Goal: Transaction & Acquisition: Purchase product/service

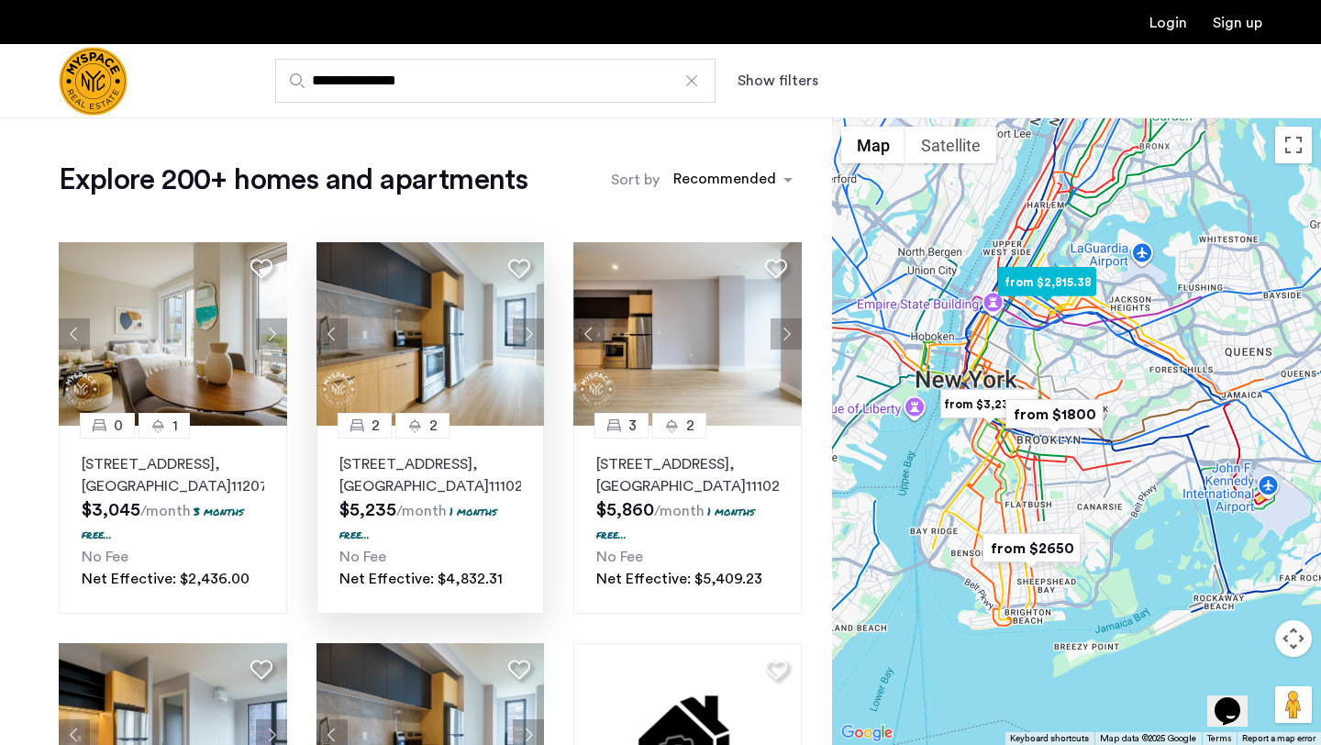
click at [537, 329] on button "Next apartment" at bounding box center [528, 333] width 31 height 31
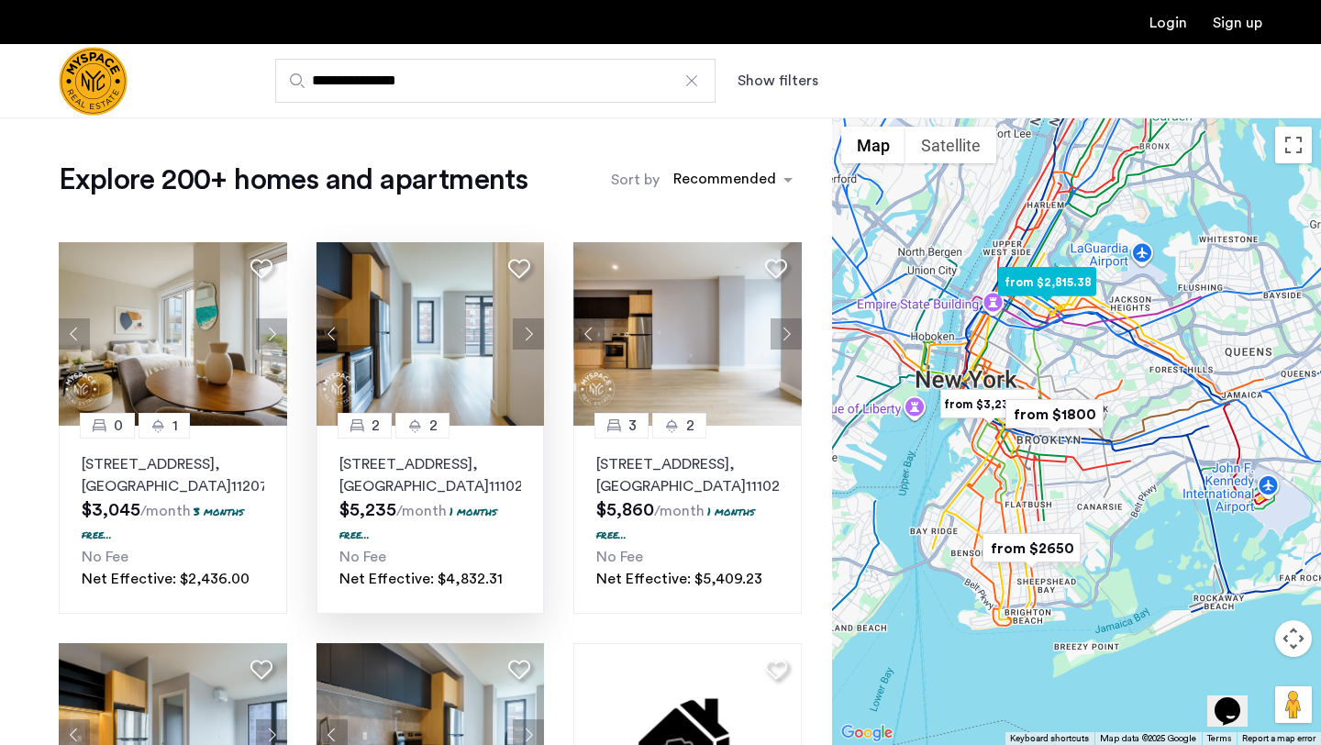
click at [538, 329] on button "Next apartment" at bounding box center [528, 333] width 31 height 31
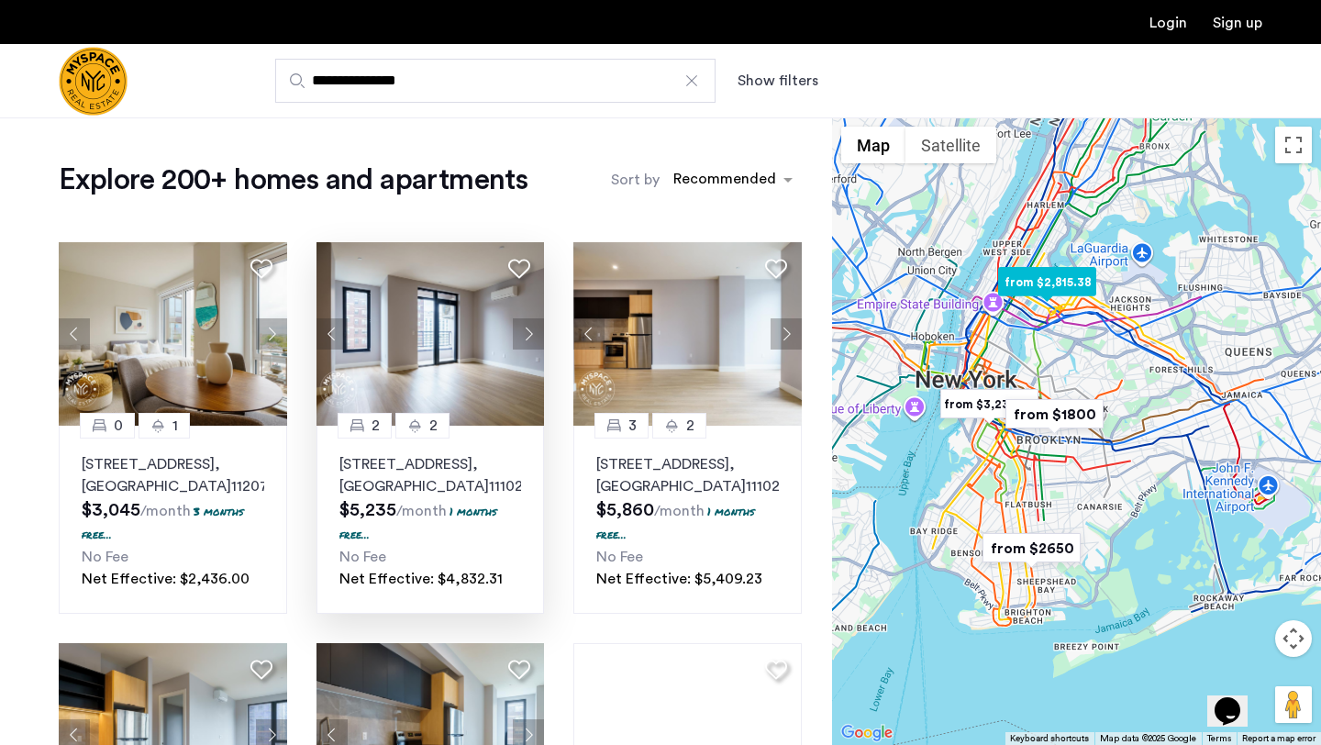
click at [538, 329] on button "Next apartment" at bounding box center [528, 333] width 31 height 31
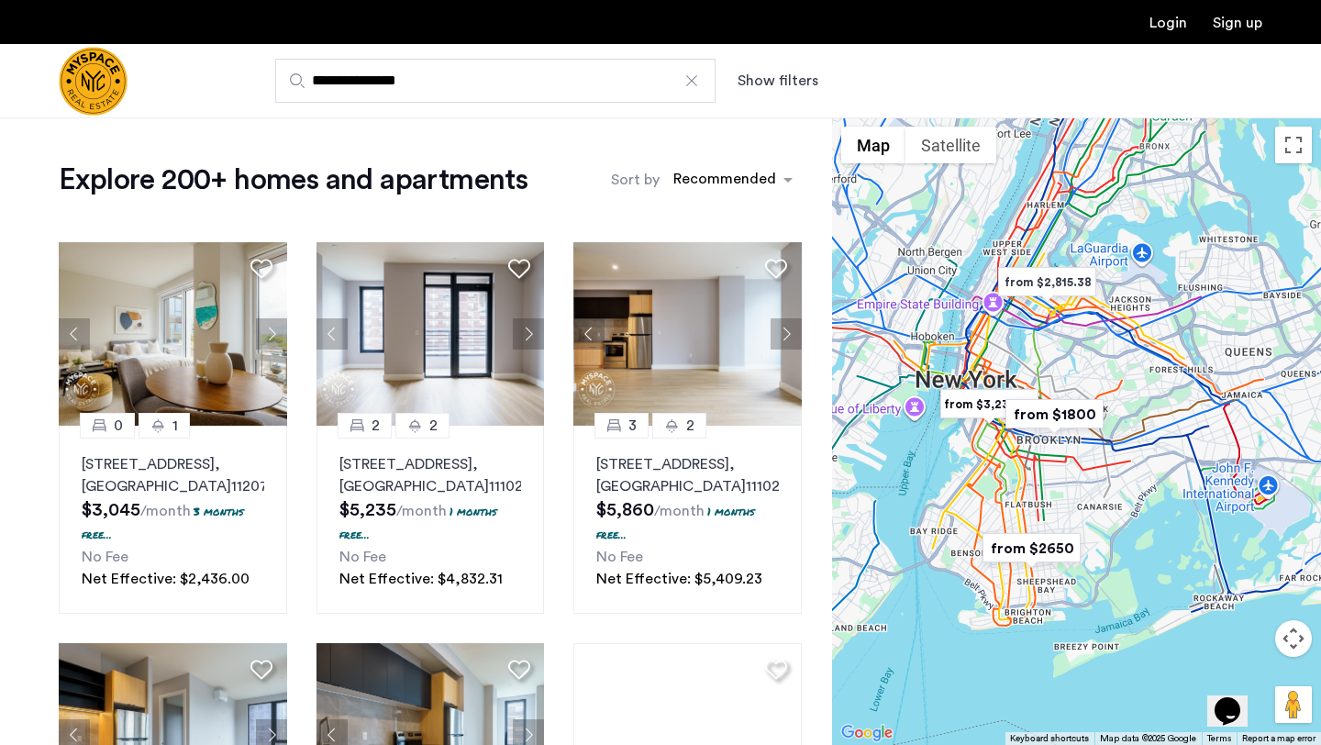
click at [1070, 418] on img "from $1800" at bounding box center [1054, 414] width 113 height 41
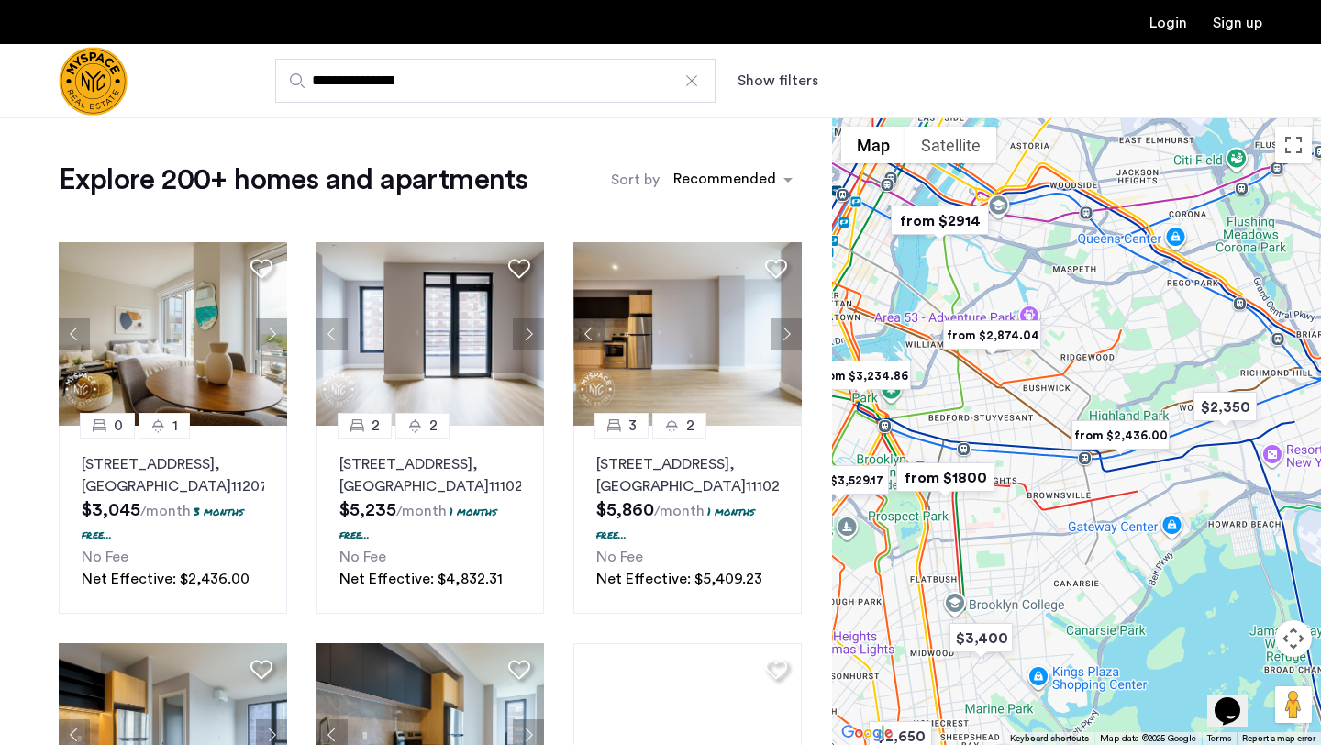
click at [961, 483] on img "from $1800" at bounding box center [945, 477] width 113 height 41
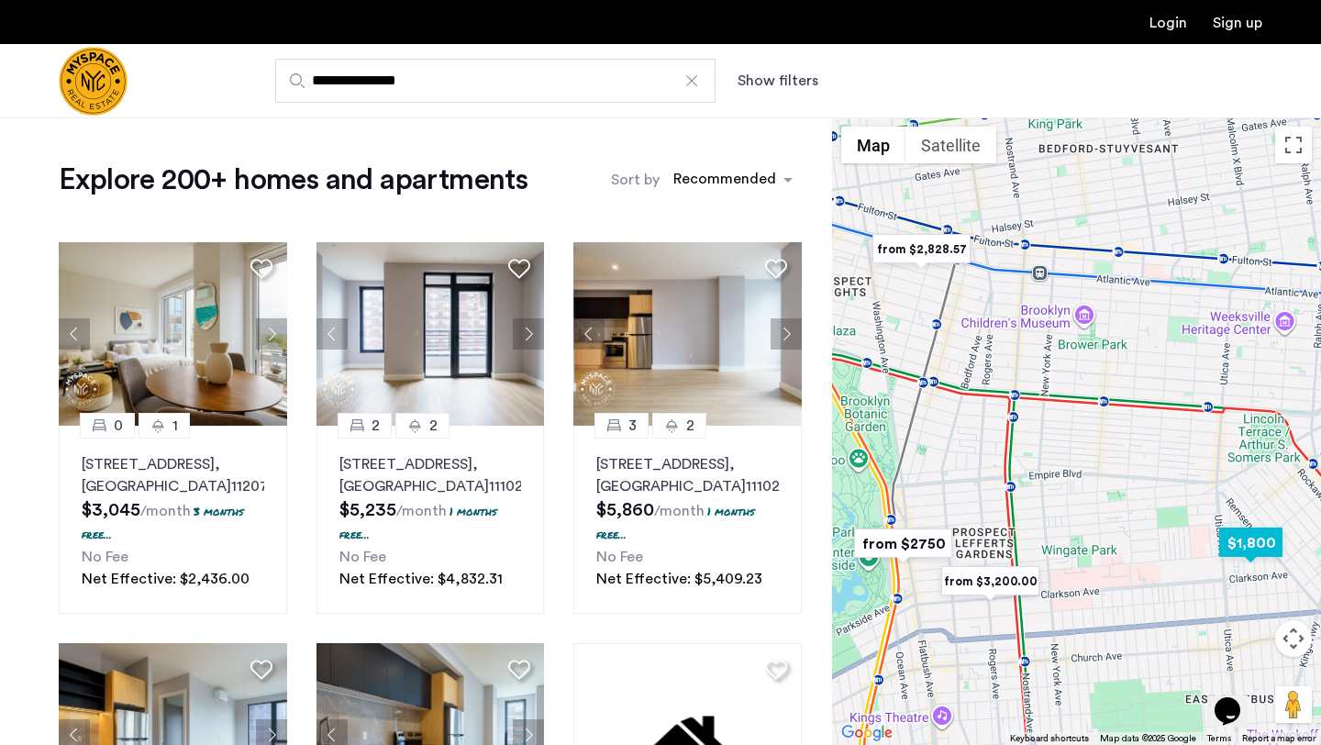
click at [1257, 543] on img "$1,800" at bounding box center [1251, 542] width 78 height 41
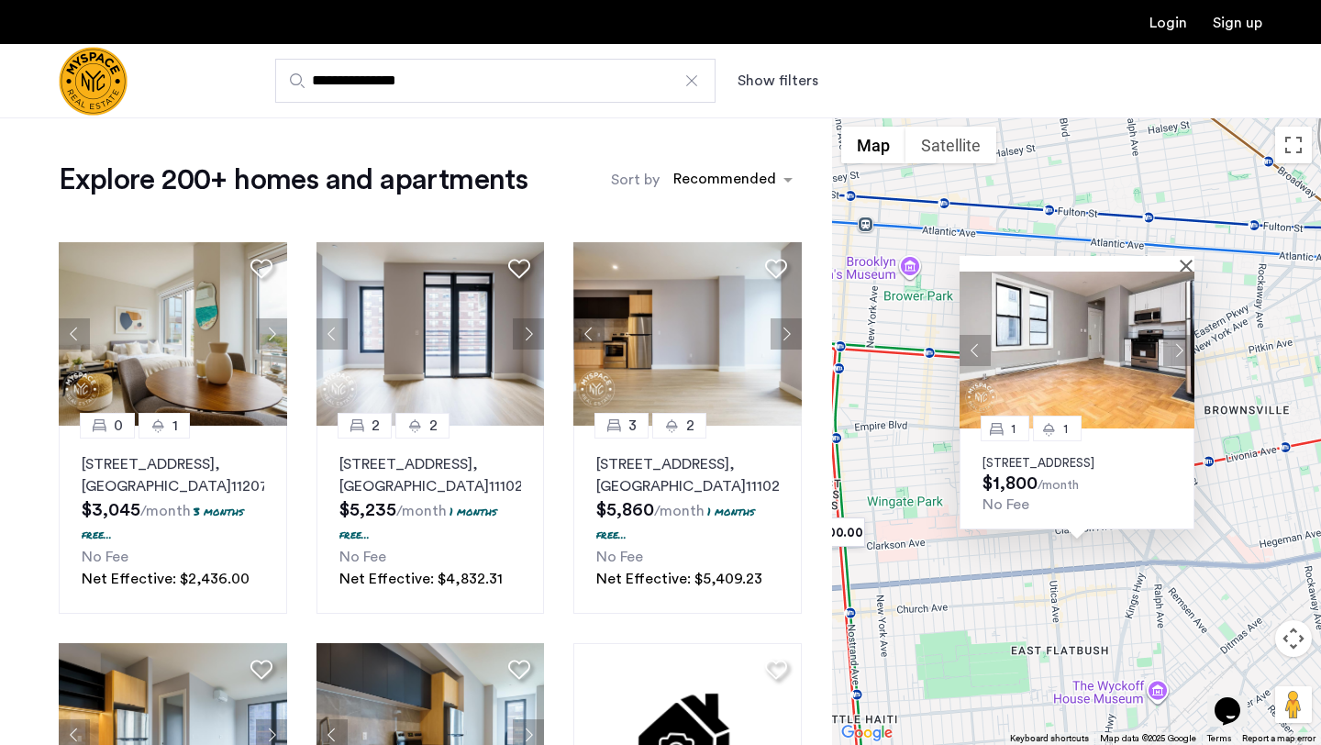
click at [1181, 335] on button "Next apartment" at bounding box center [1178, 350] width 31 height 31
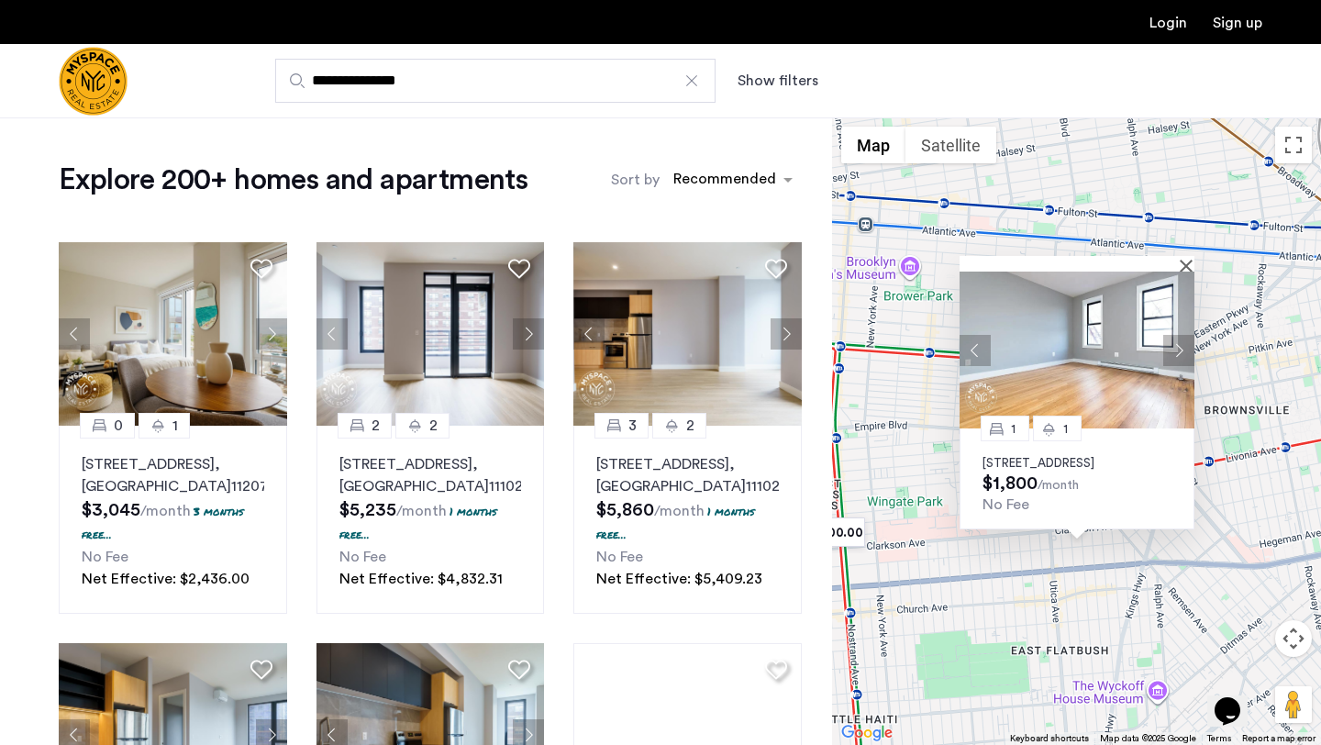
click at [1181, 335] on button "Next apartment" at bounding box center [1178, 350] width 31 height 31
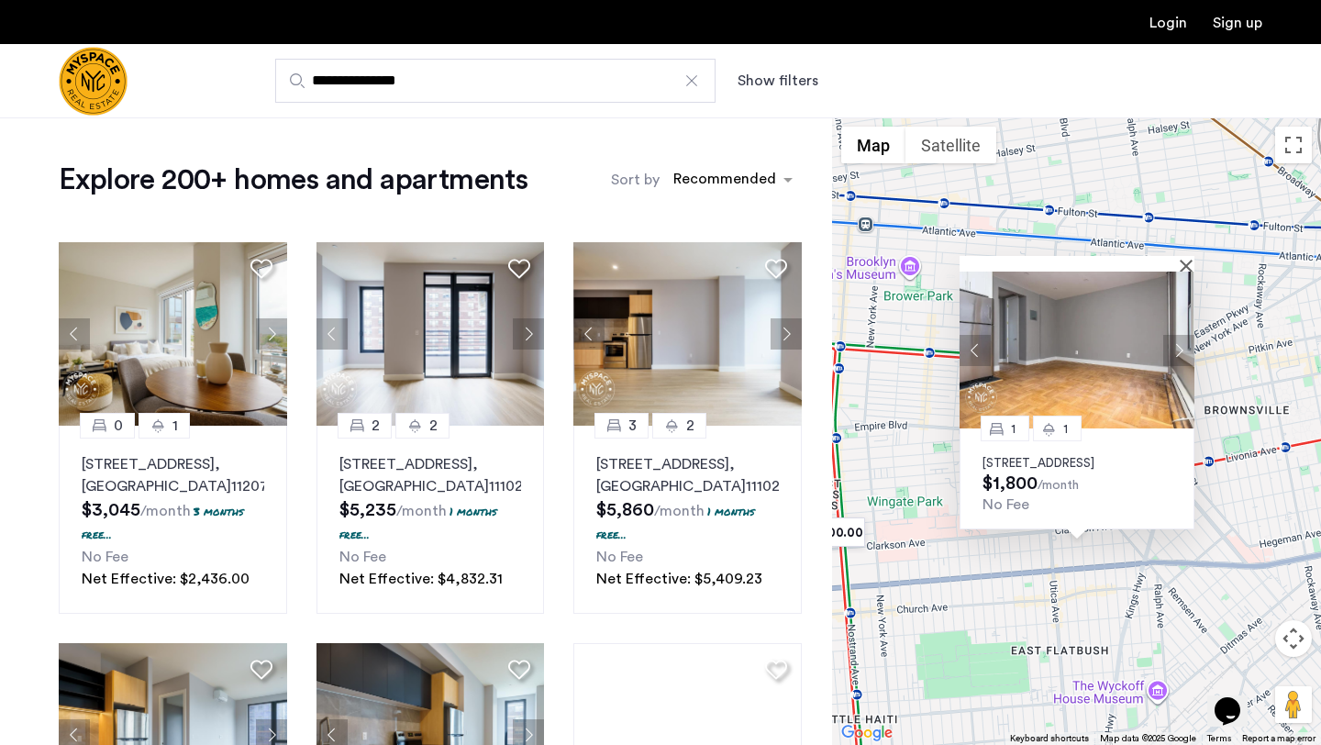
click at [1183, 335] on button "Next apartment" at bounding box center [1178, 350] width 31 height 31
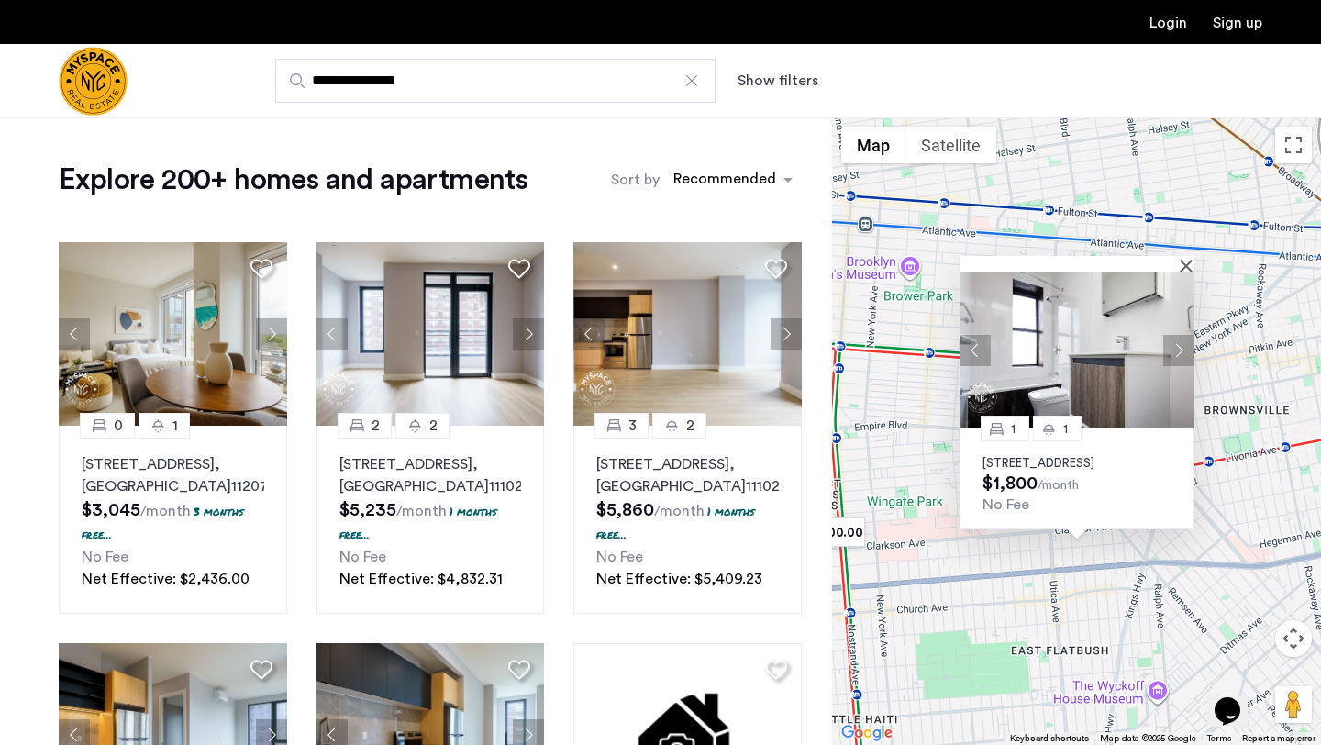
click at [1183, 335] on button "Next apartment" at bounding box center [1178, 350] width 31 height 31
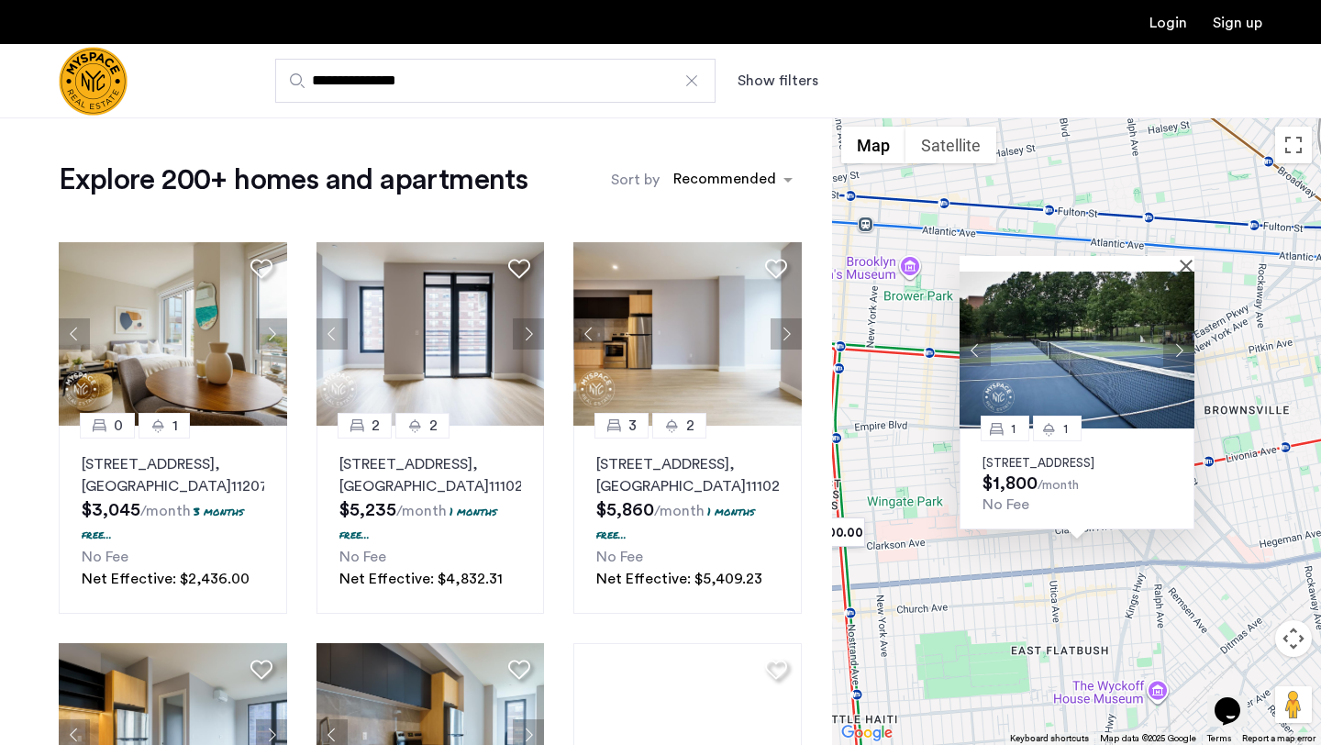
click at [1082, 351] on img at bounding box center [1077, 350] width 235 height 157
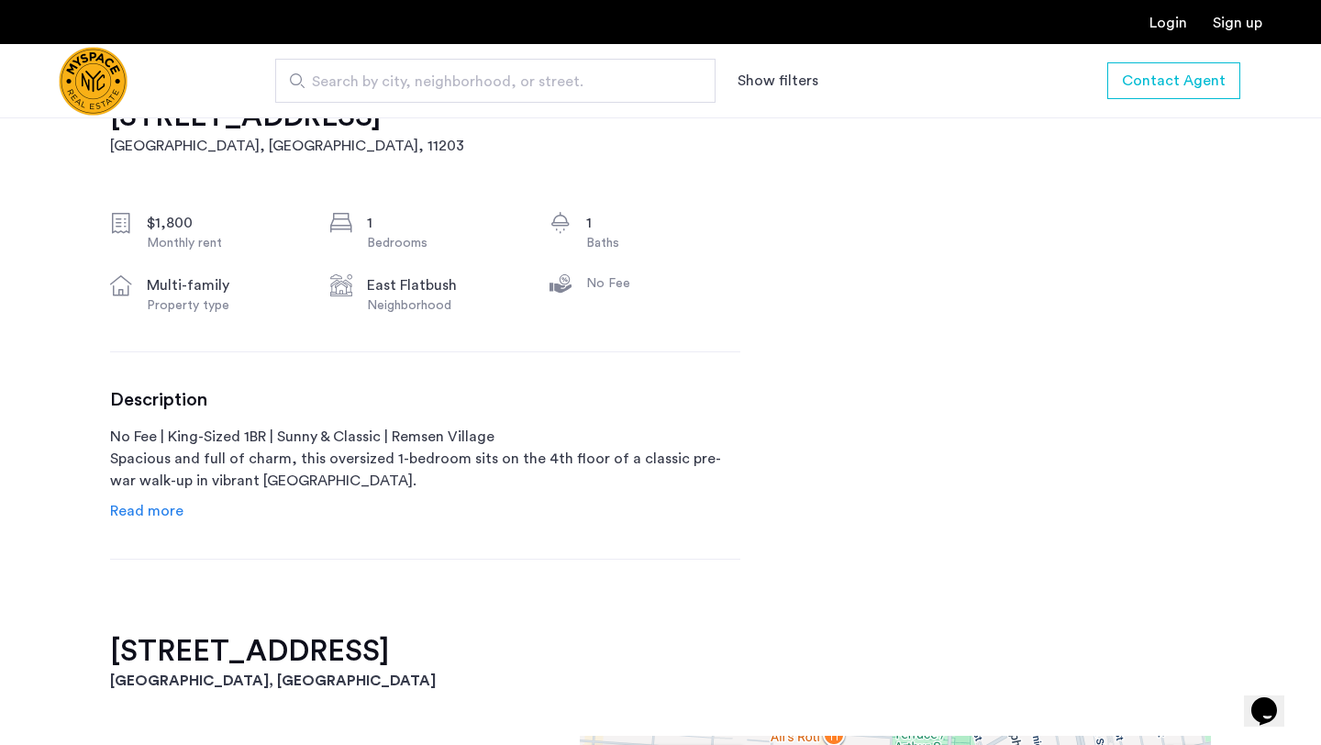
scroll to position [723, 0]
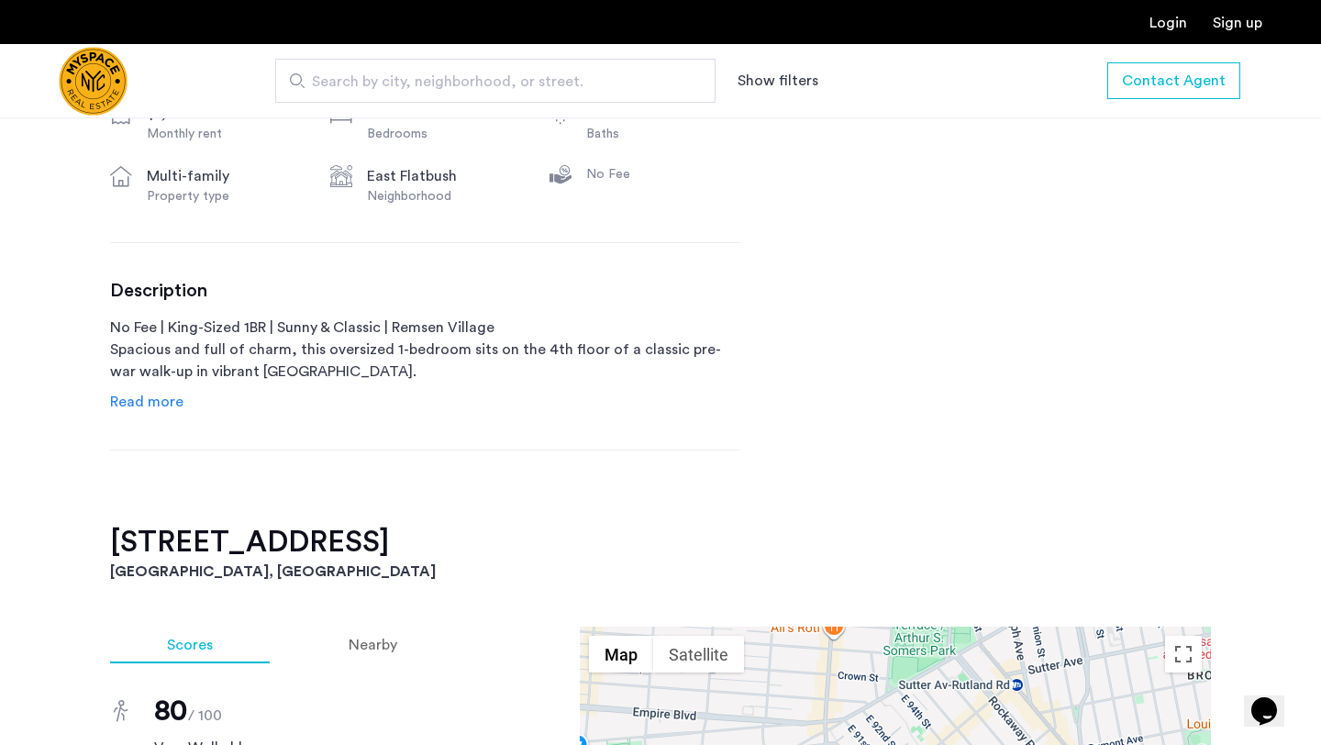
click at [152, 400] on span "Read more" at bounding box center [146, 402] width 73 height 15
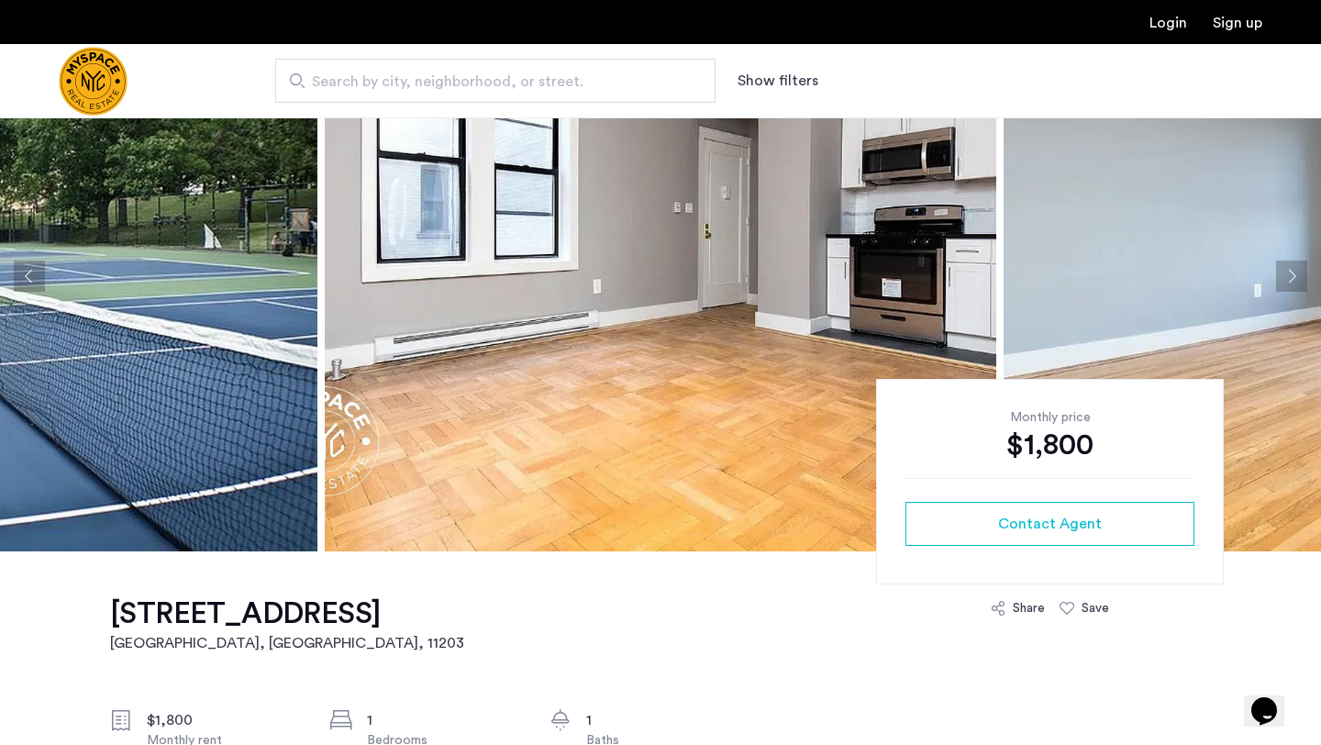
scroll to position [0, 0]
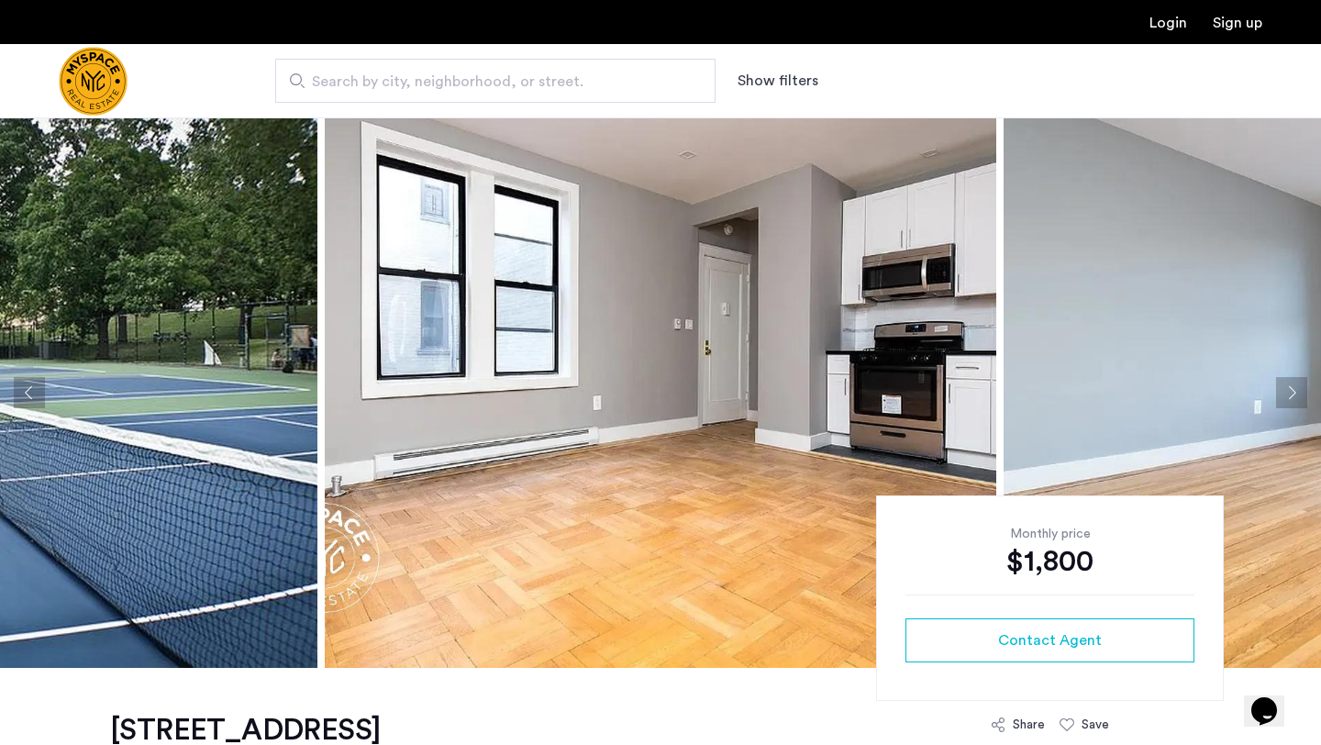
click at [1289, 397] on button "Next apartment" at bounding box center [1291, 392] width 31 height 31
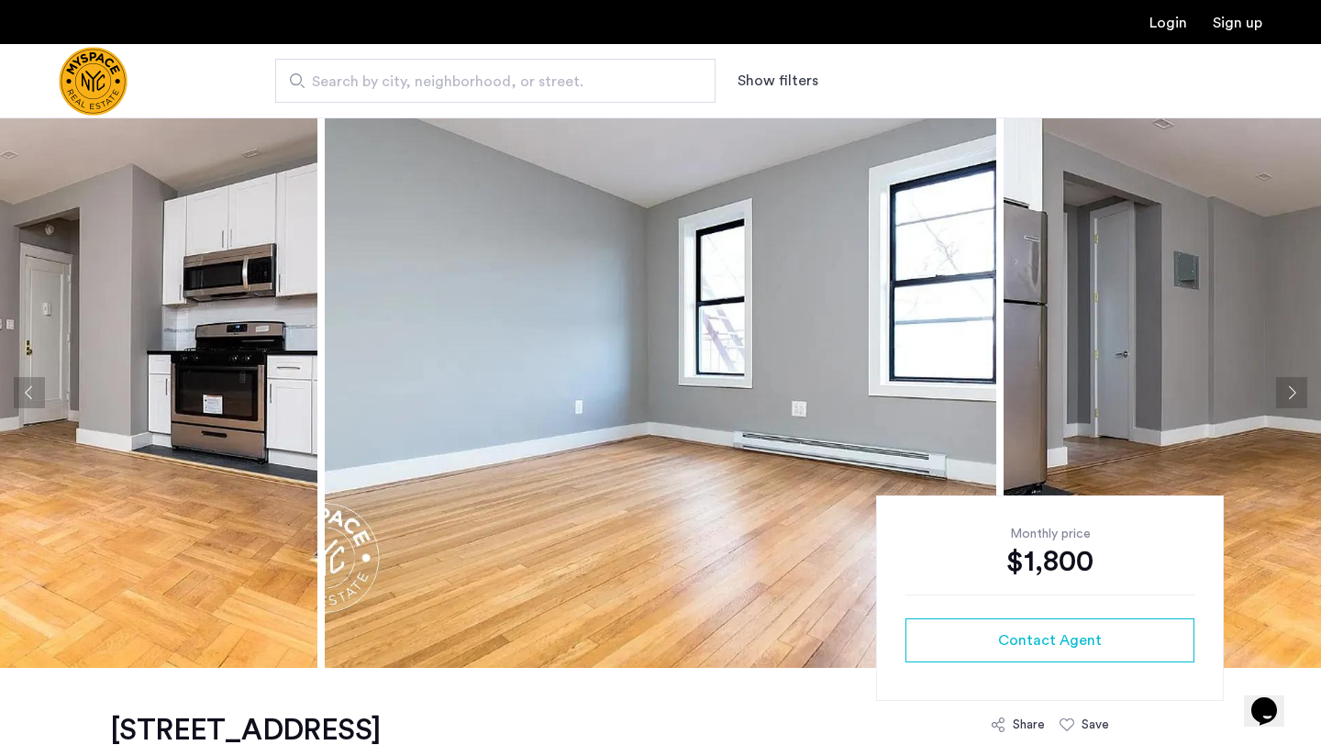
click at [1289, 397] on button "Next apartment" at bounding box center [1291, 392] width 31 height 31
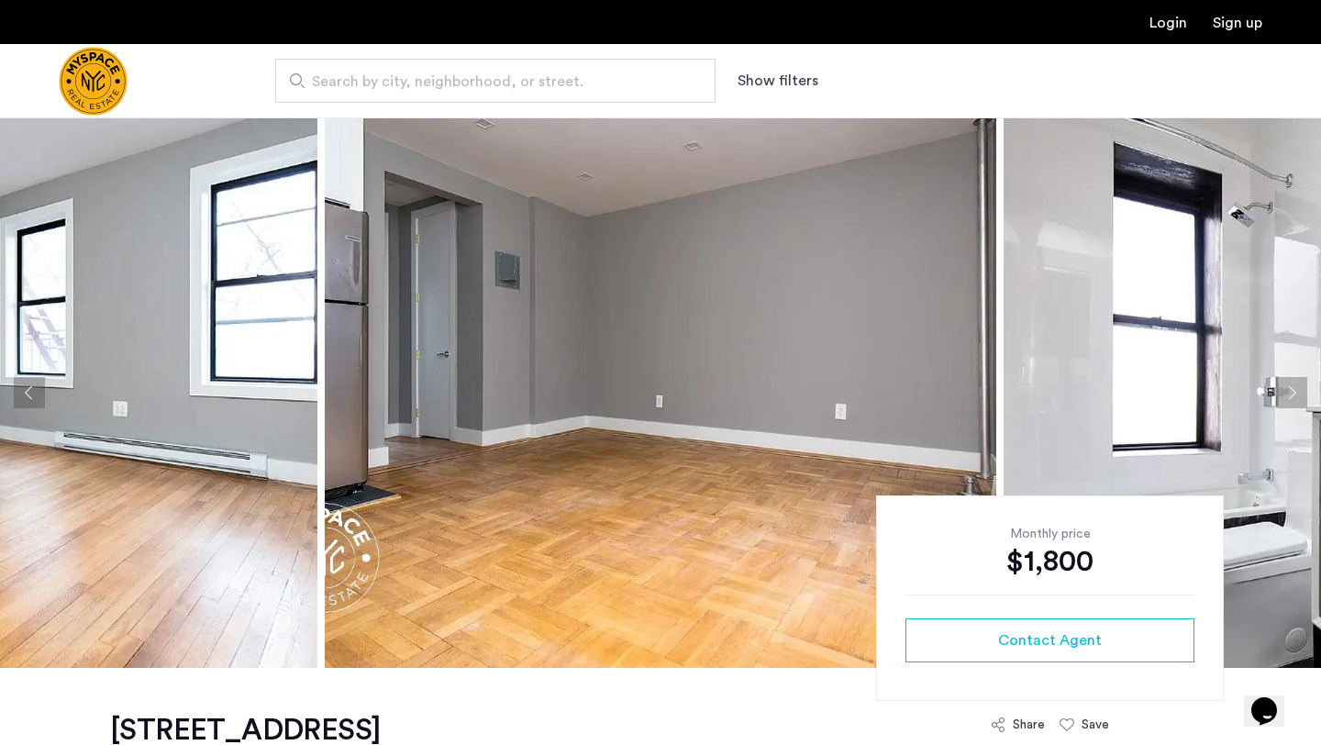
click at [1289, 397] on button "Next apartment" at bounding box center [1291, 392] width 31 height 31
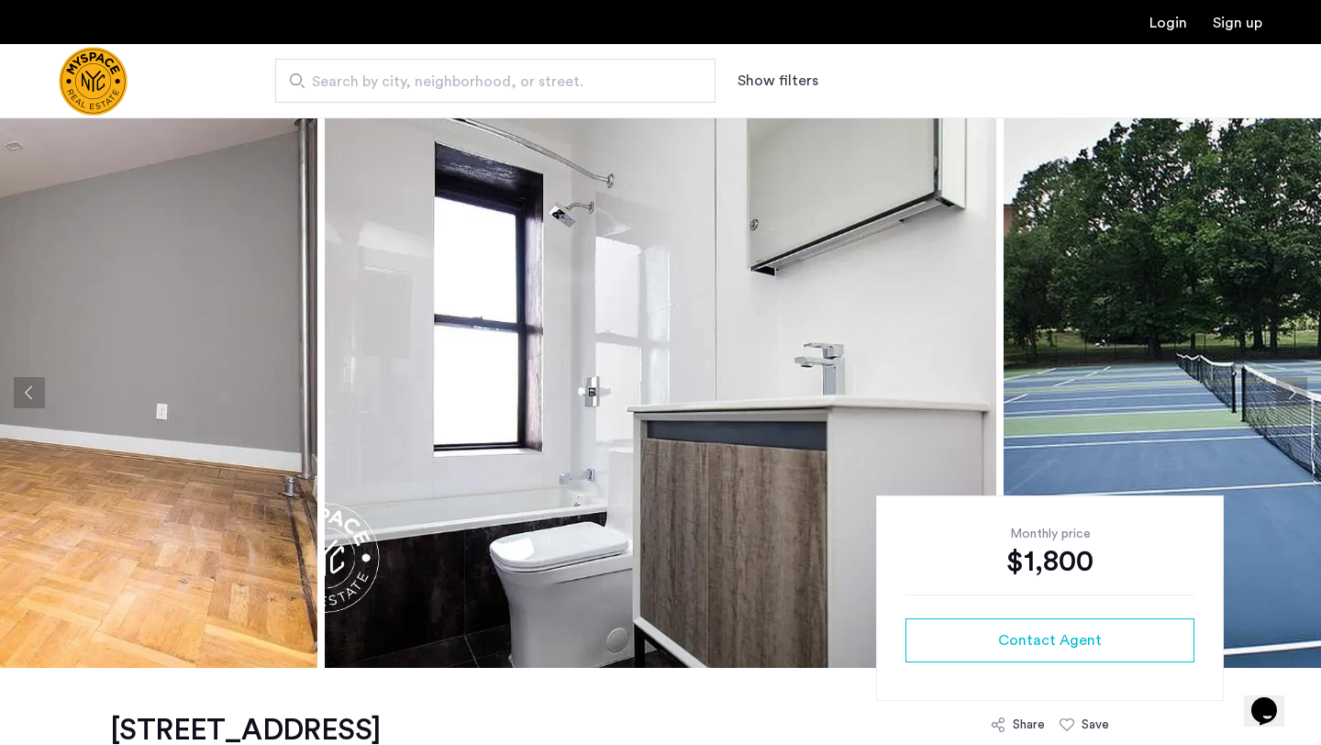
click at [1289, 397] on button "Next apartment" at bounding box center [1291, 392] width 31 height 31
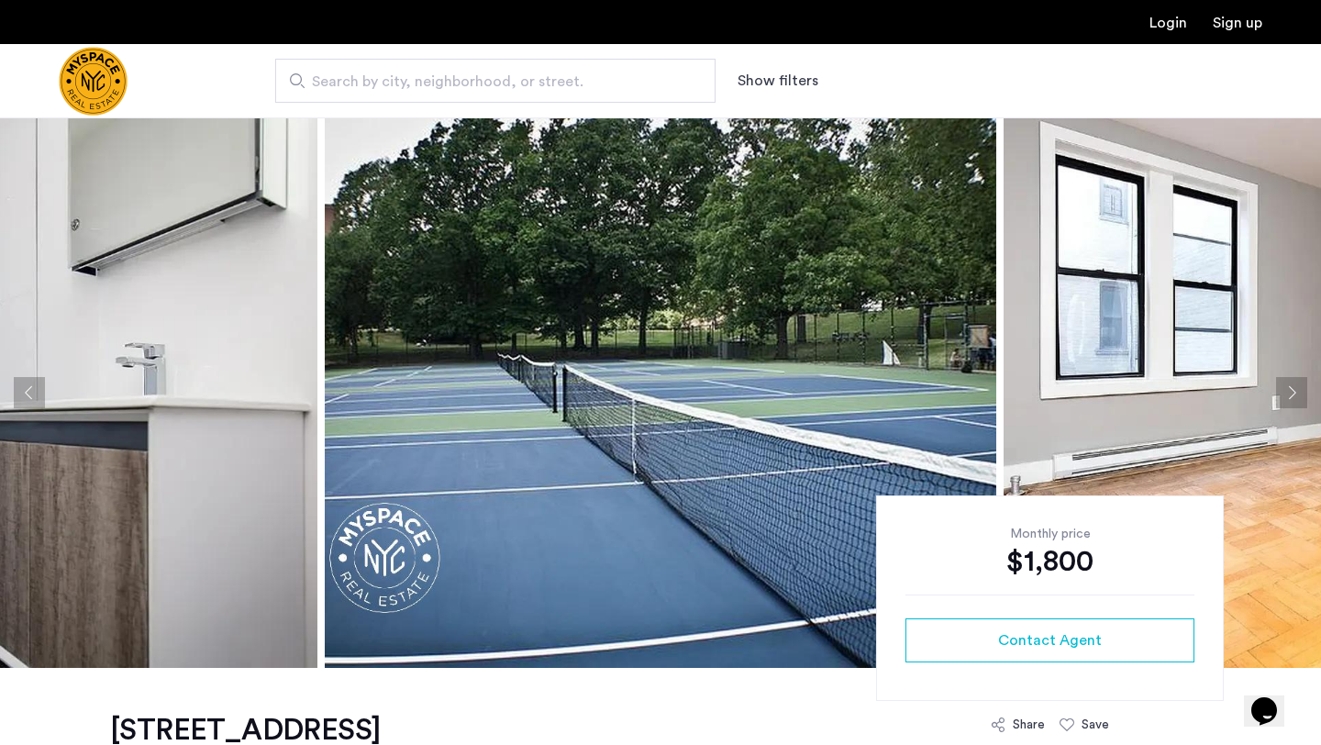
click at [1289, 397] on button "Next apartment" at bounding box center [1291, 392] width 31 height 31
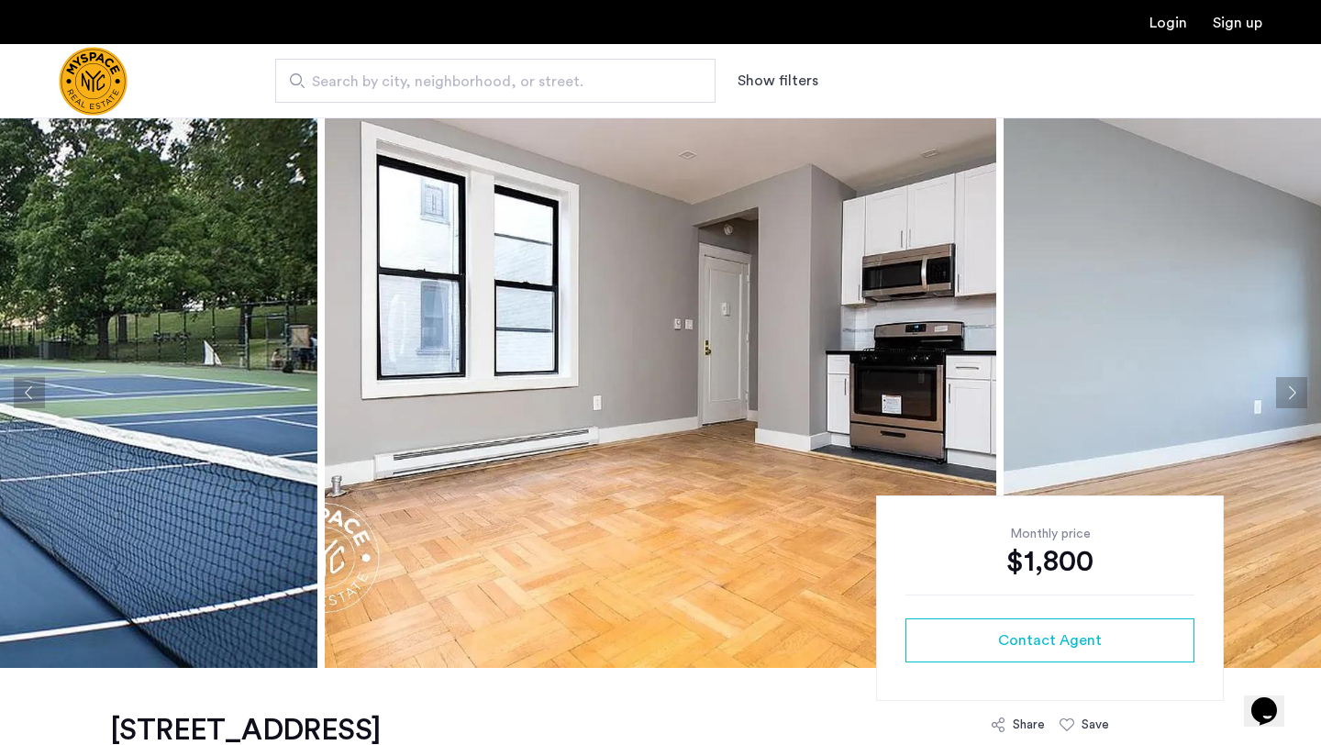
click at [1289, 397] on button "Next apartment" at bounding box center [1291, 392] width 31 height 31
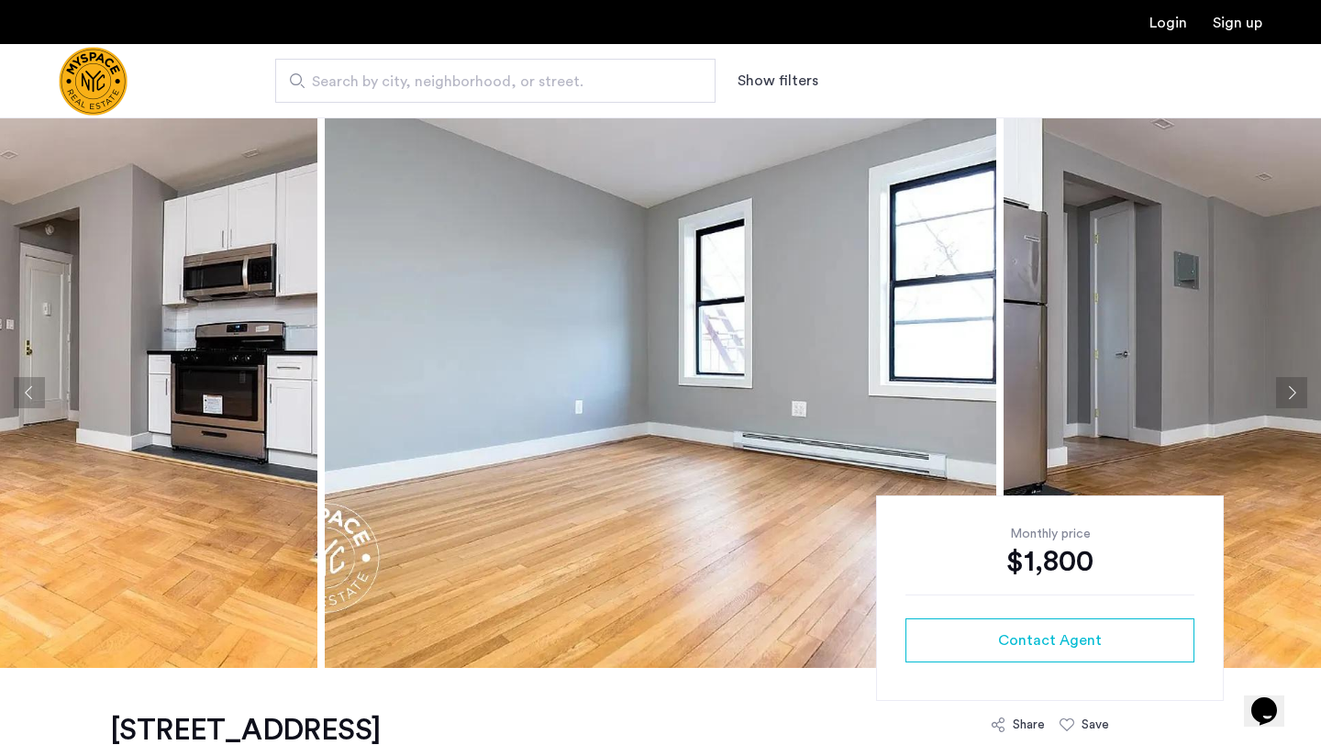
click at [1289, 397] on button "Next apartment" at bounding box center [1291, 392] width 31 height 31
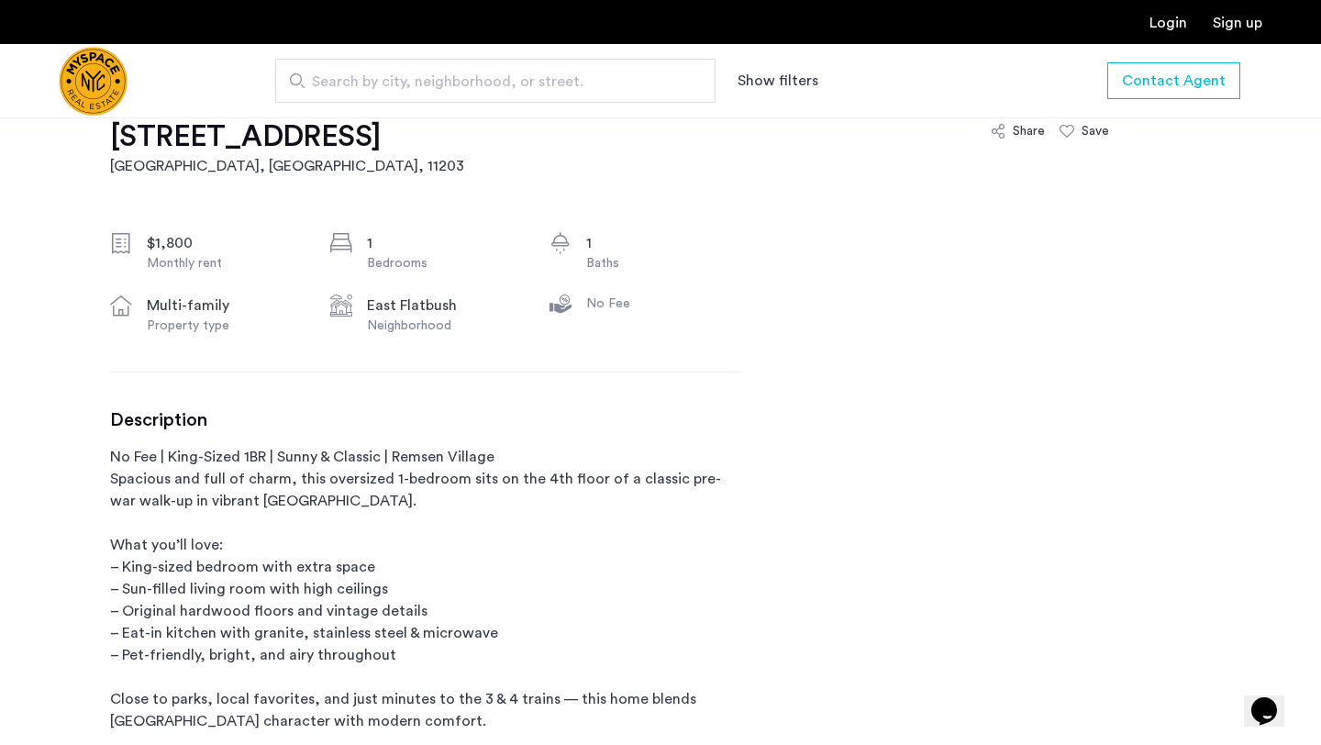
scroll to position [618, 0]
